Goal: Task Accomplishment & Management: Use online tool/utility

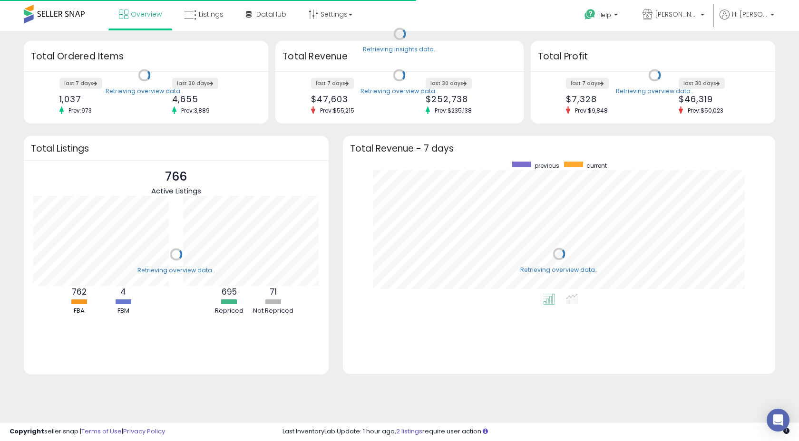
scroll to position [132, 413]
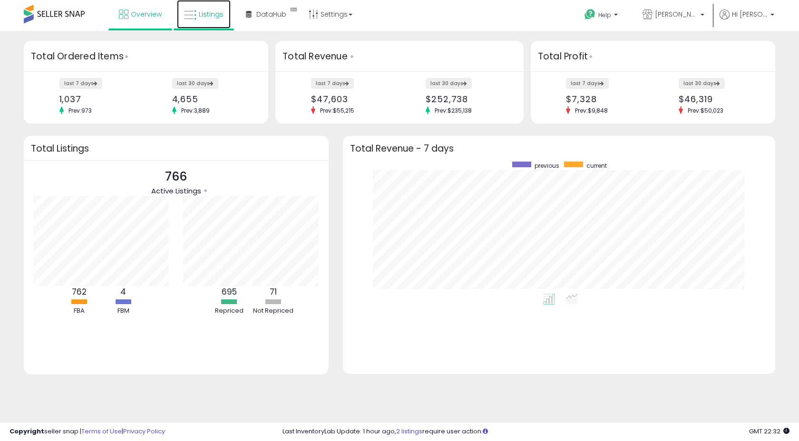
click at [216, 18] on span "Listings" at bounding box center [211, 15] width 25 height 10
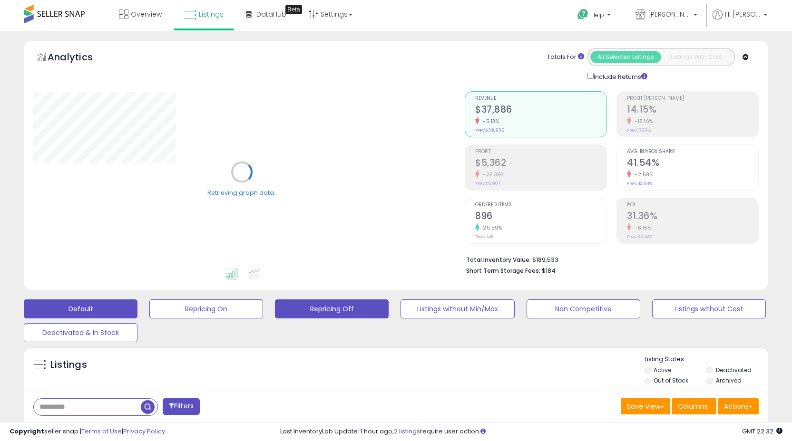
click at [337, 311] on button "Repricing Off" at bounding box center [332, 309] width 114 height 19
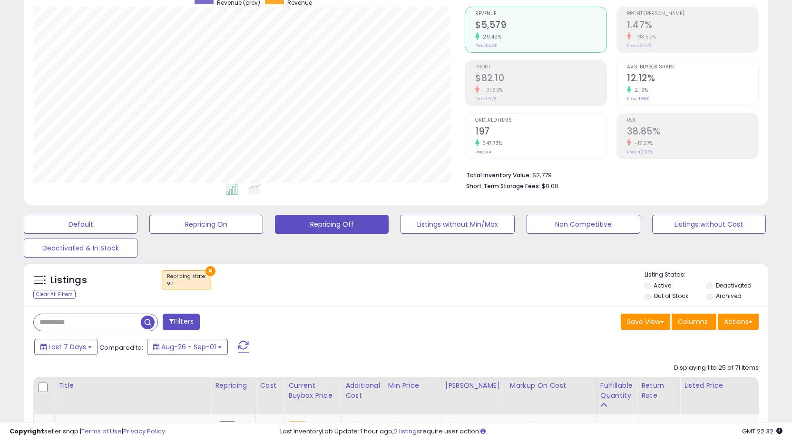
scroll to position [218, 0]
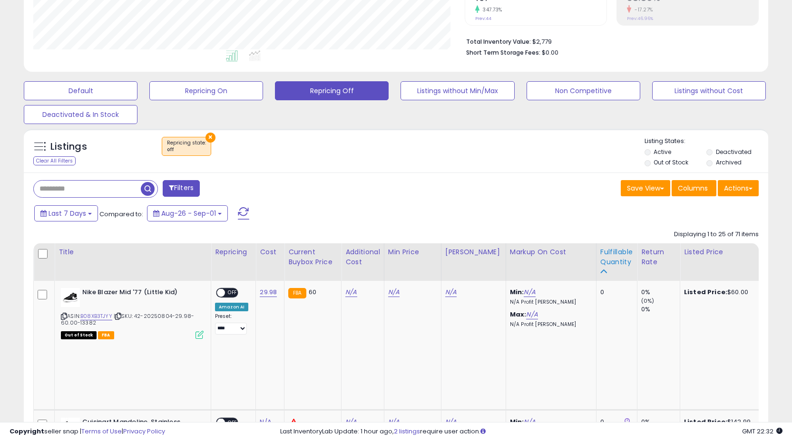
click at [607, 265] on div "Fulfillable Quantity" at bounding box center [616, 257] width 33 height 20
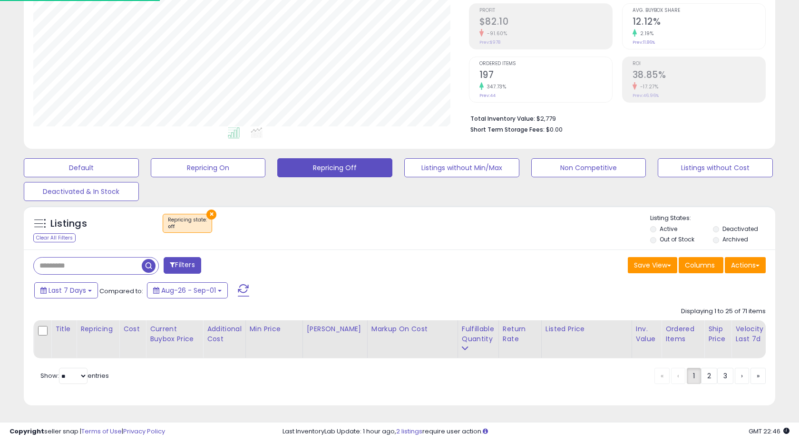
scroll to position [195, 435]
